Goal: Find specific page/section: Find specific page/section

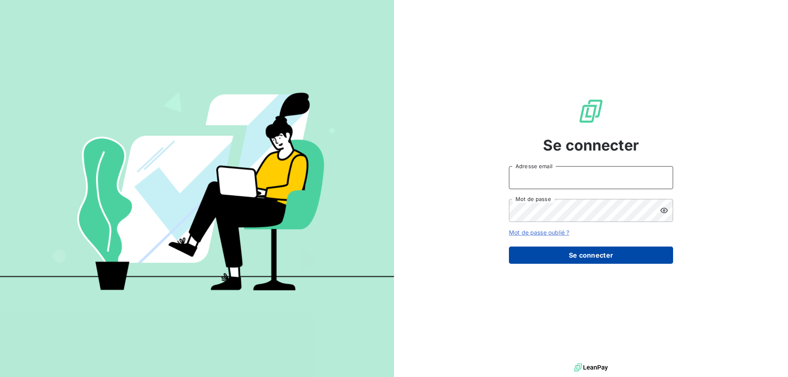
type input "[EMAIL_ADDRESS][PERSON_NAME][DOMAIN_NAME]"
click at [576, 259] on button "Se connecter" at bounding box center [591, 255] width 164 height 17
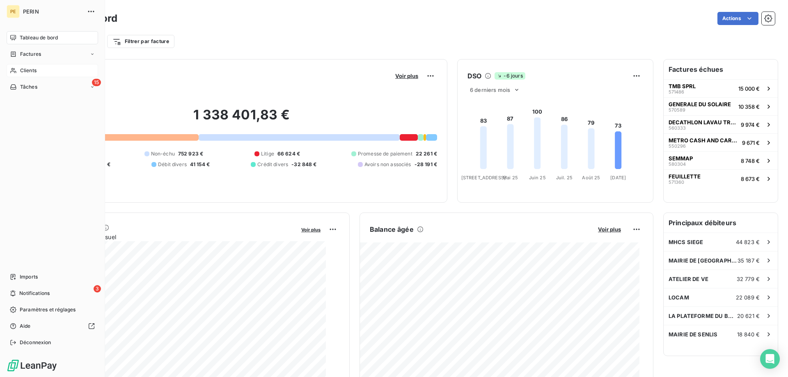
click at [36, 74] on span "Clients" at bounding box center [28, 70] width 16 height 7
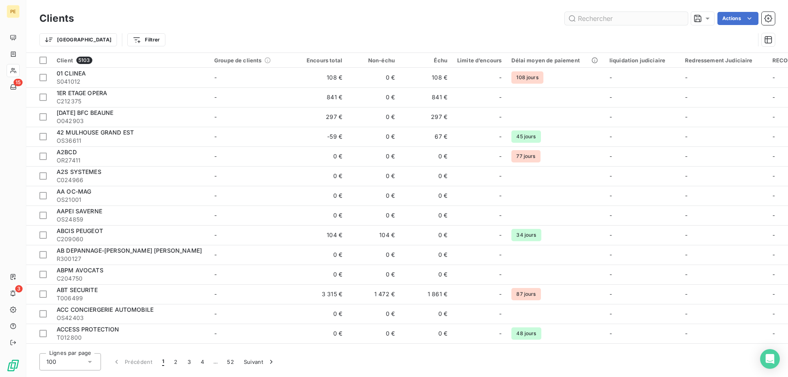
click at [590, 21] on input "text" at bounding box center [626, 18] width 123 height 13
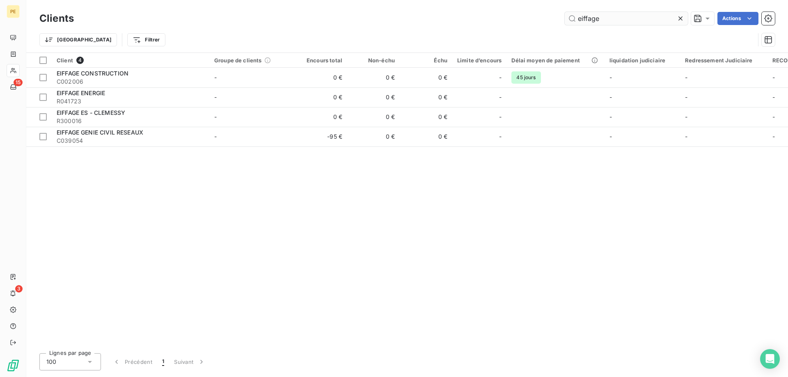
type input "eiffage"
